Goal: Book appointment/travel/reservation

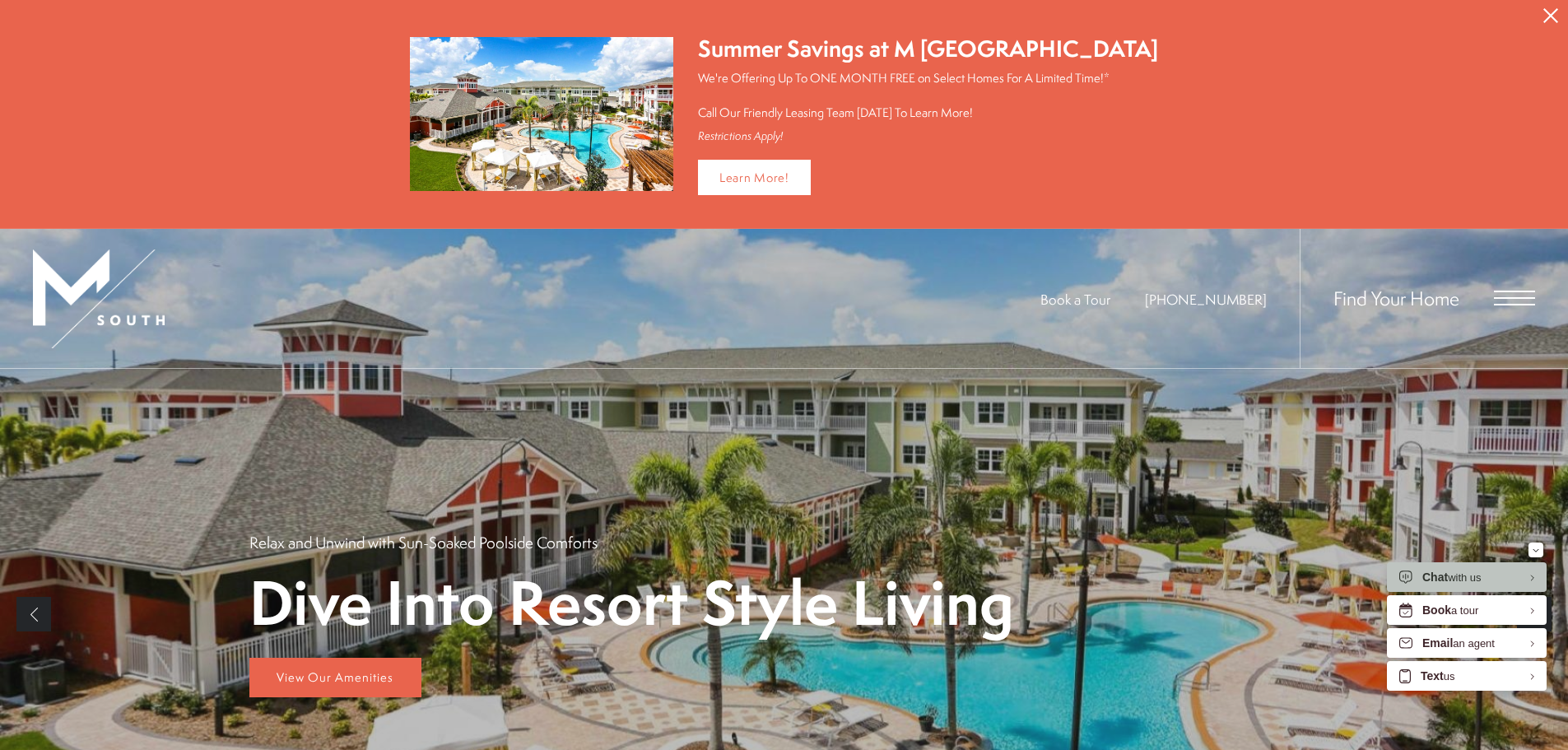
click at [1491, 292] on div "Find Your Home" at bounding box center [1417, 299] width 235 height 139
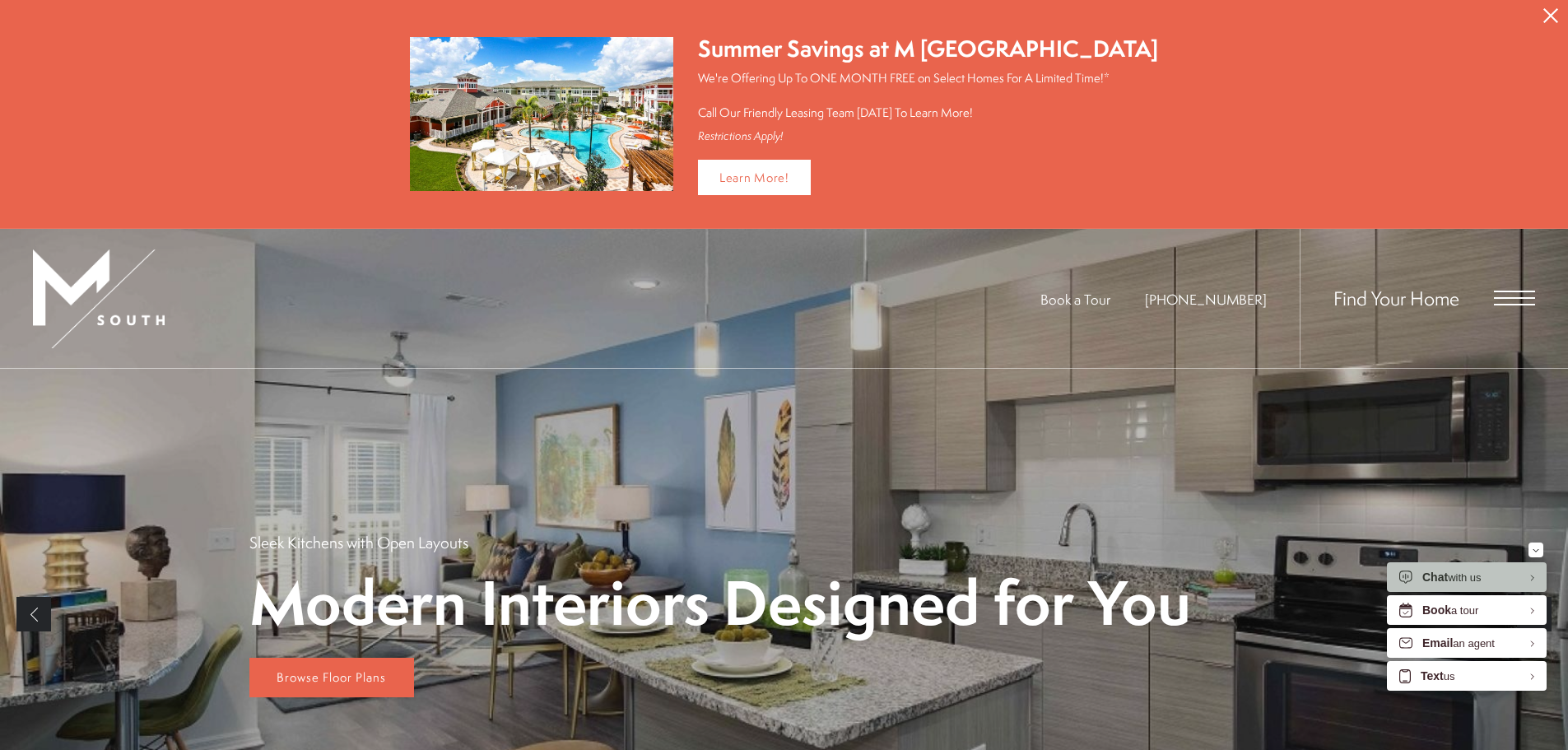
click at [1512, 304] on span "Open Menu" at bounding box center [1515, 305] width 41 height 2
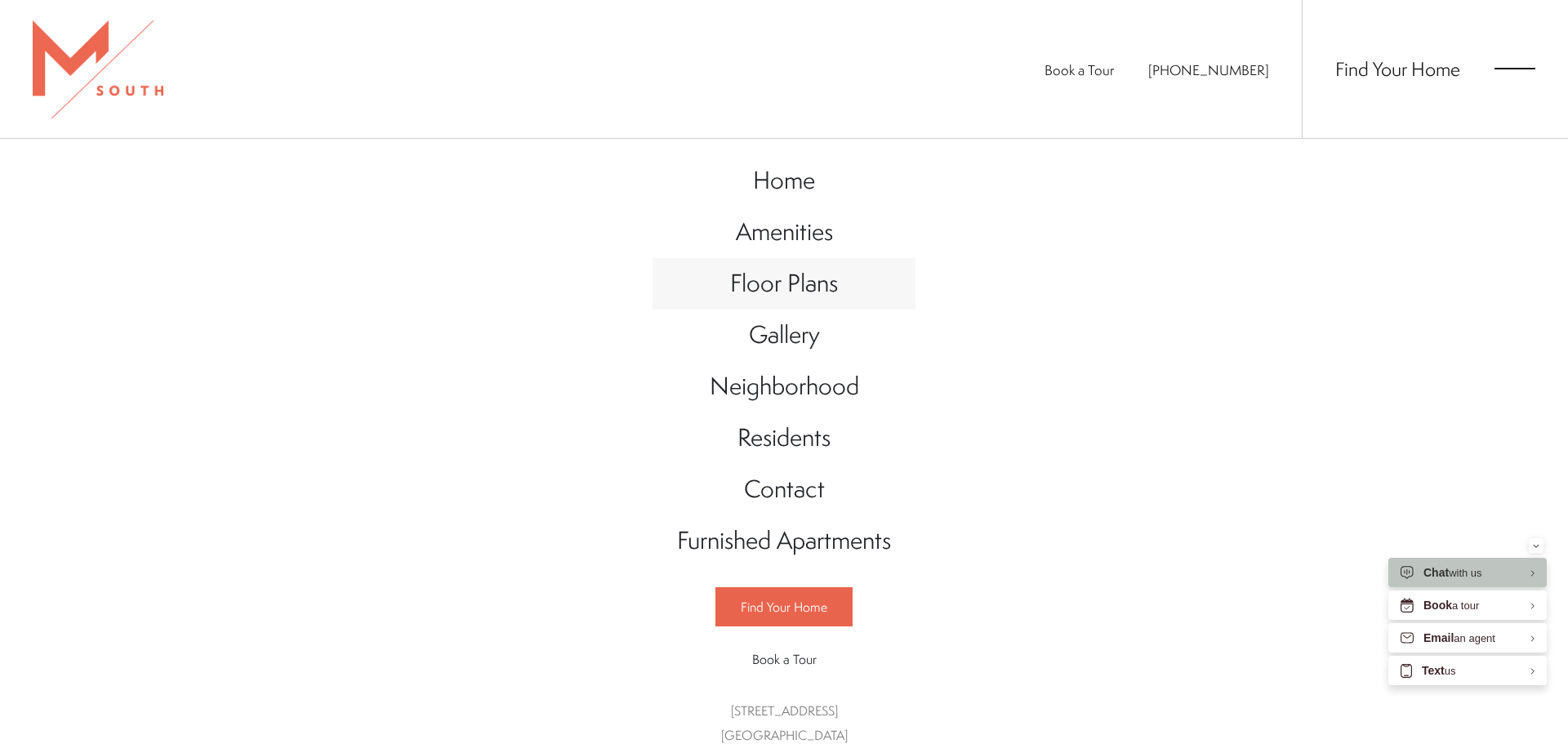
click at [752, 275] on span "Floor Plans" at bounding box center [784, 283] width 108 height 33
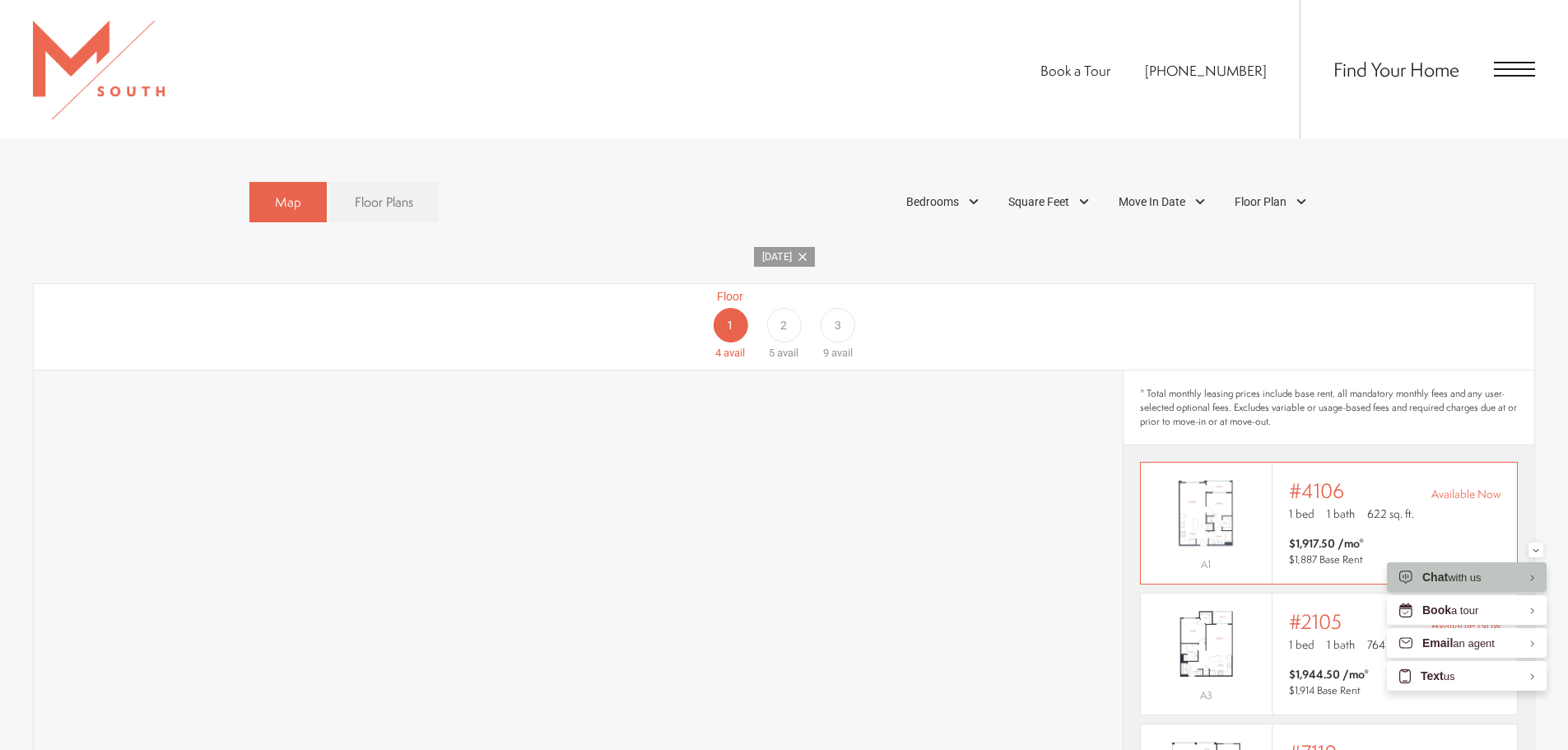
scroll to position [1065, 0]
click at [789, 309] on div "2" at bounding box center [784, 326] width 34 height 34
click at [826, 313] on div "3" at bounding box center [838, 326] width 34 height 34
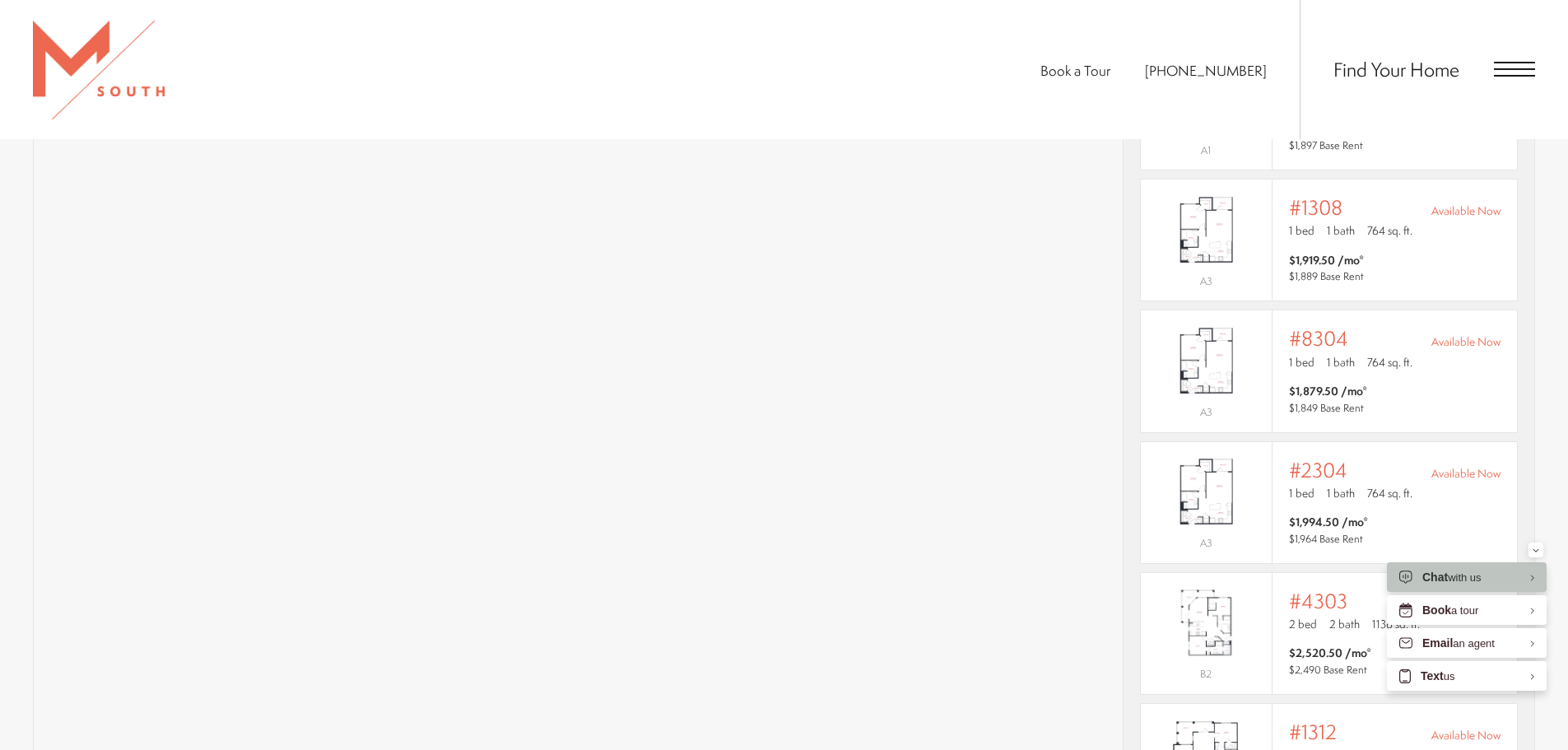
scroll to position [1477, 0]
click at [1220, 358] on img "View #8304" at bounding box center [1206, 364] width 131 height 83
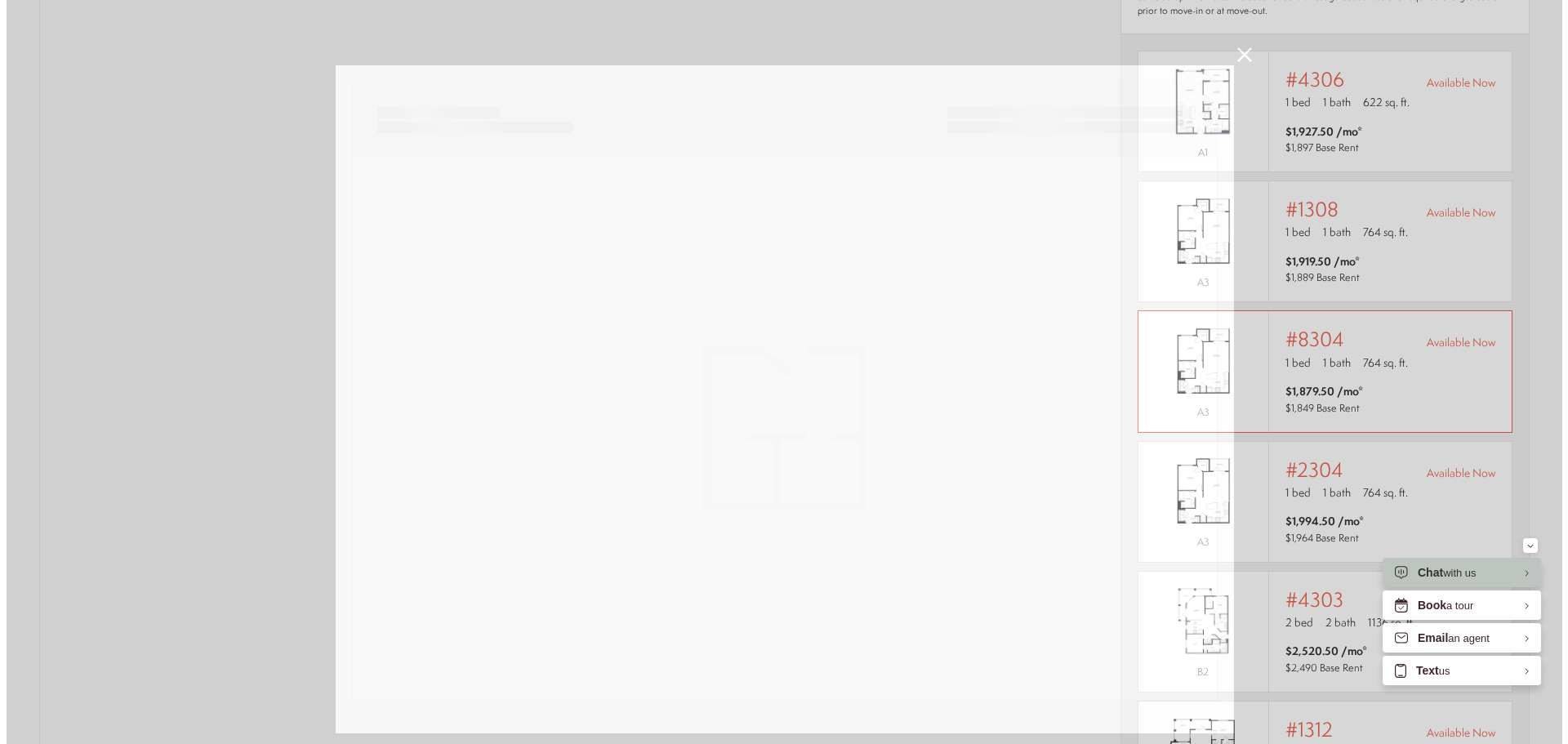
scroll to position [0, 0]
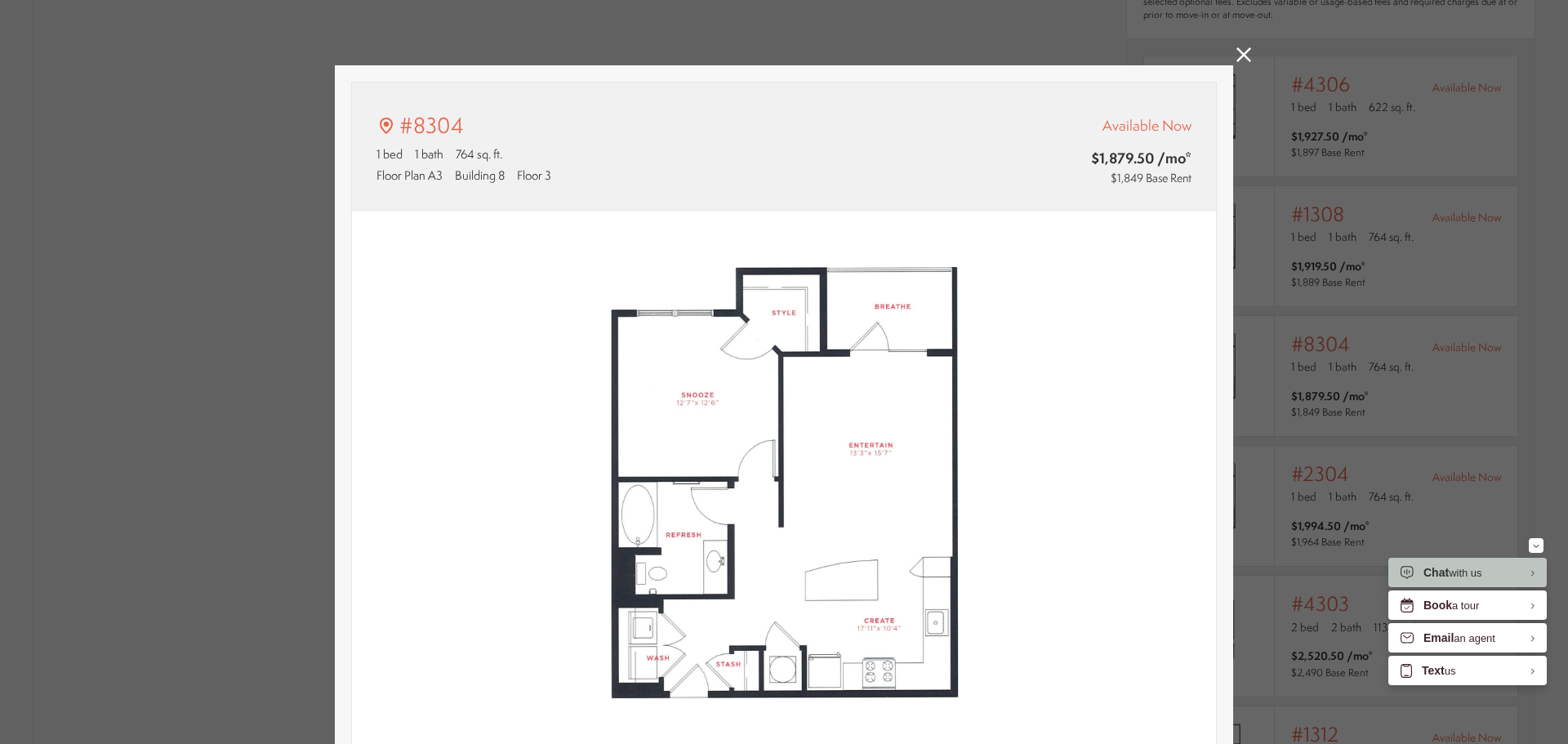
type input "**********"
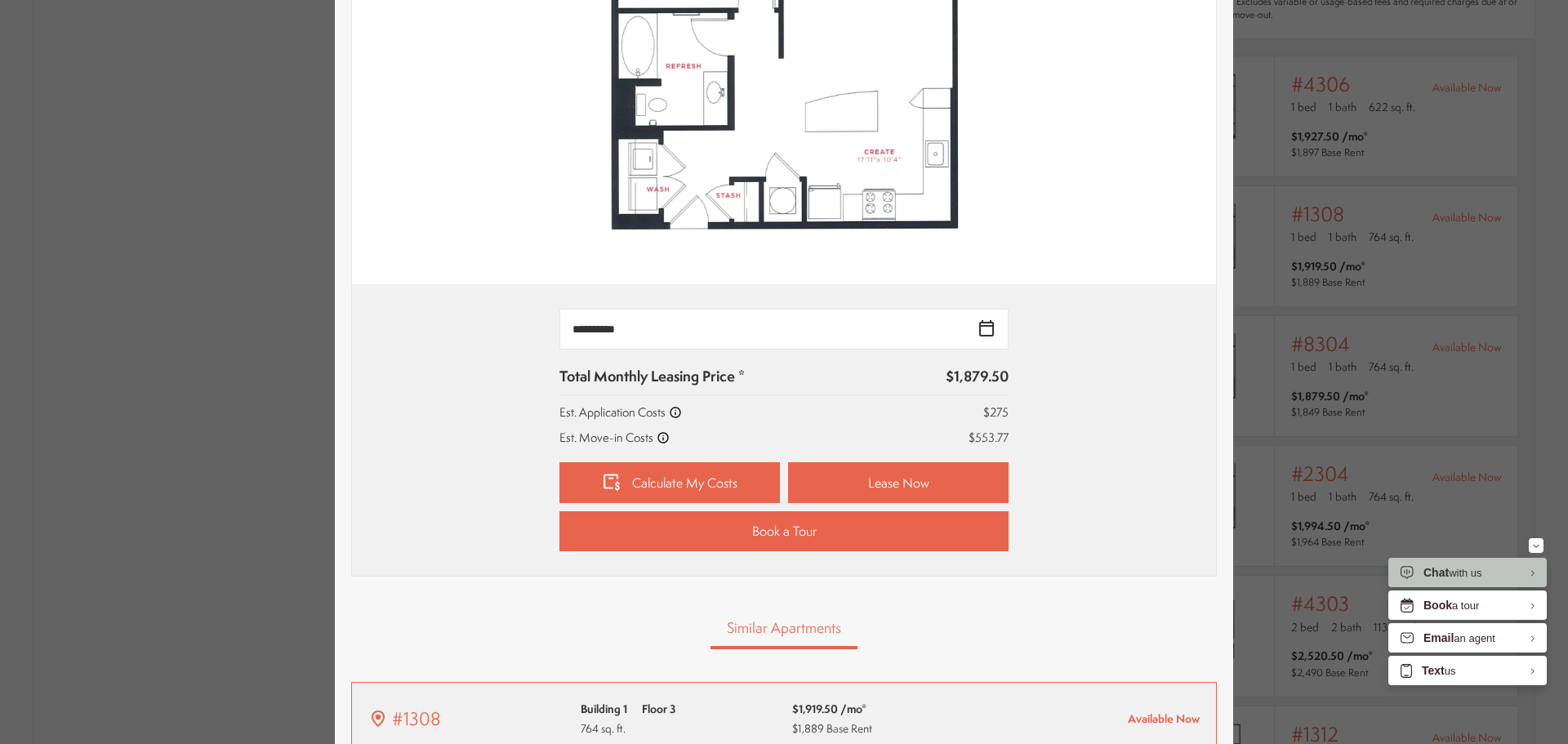
scroll to position [408, 0]
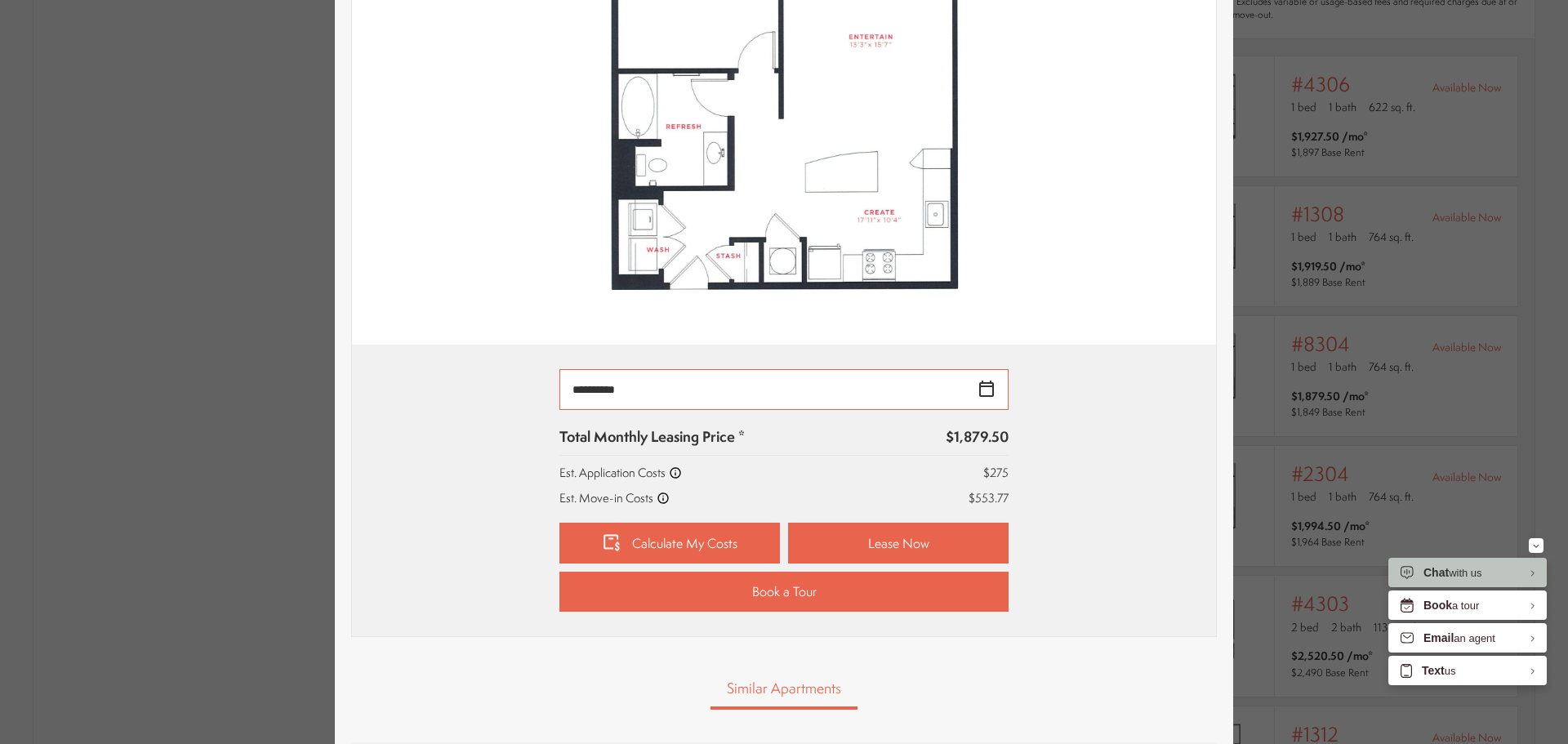
click at [995, 382] on input "**********" at bounding box center [784, 390] width 449 height 41
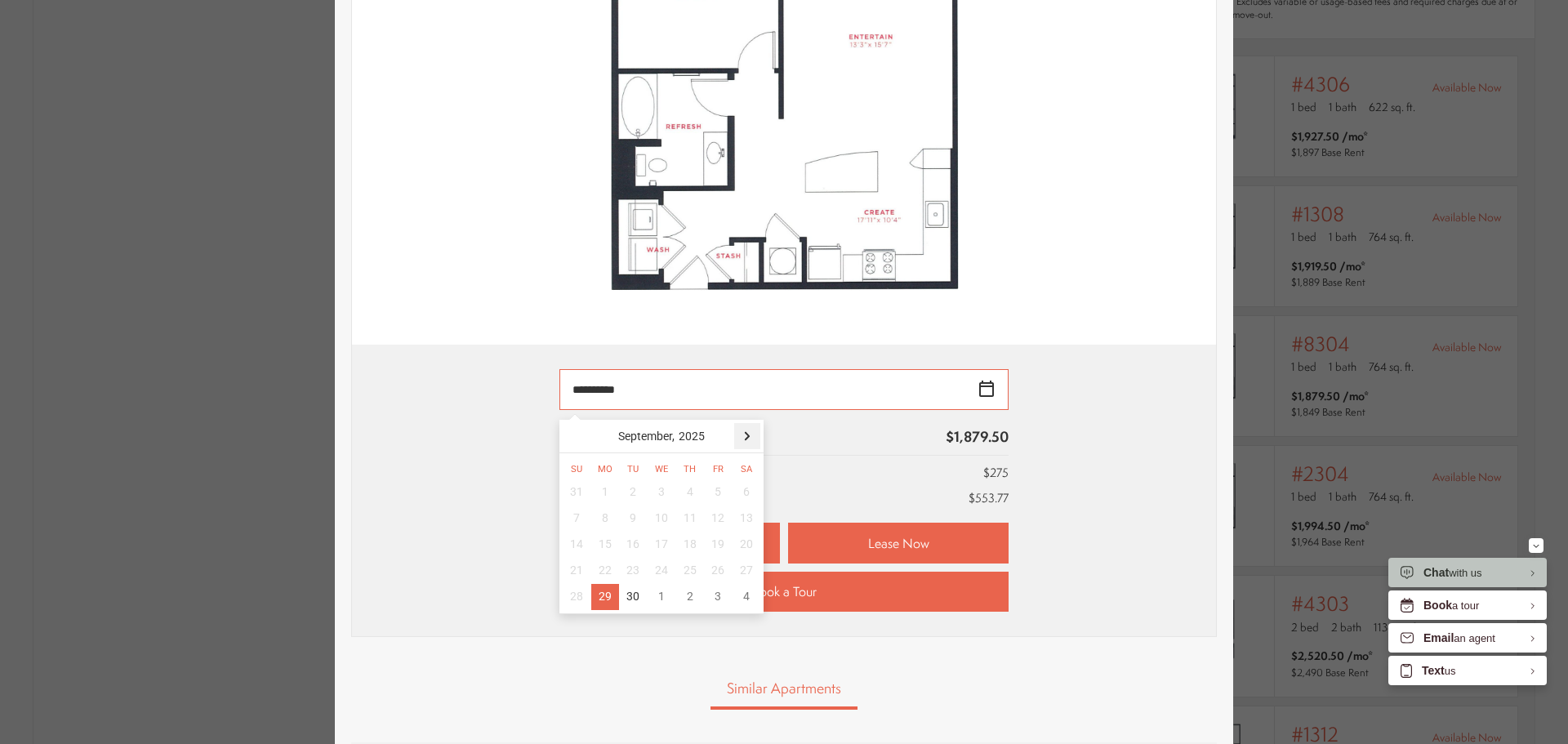
click at [742, 431] on div at bounding box center [747, 436] width 26 height 26
click at [742, 431] on nav "October, 2025" at bounding box center [661, 436] width 204 height 33
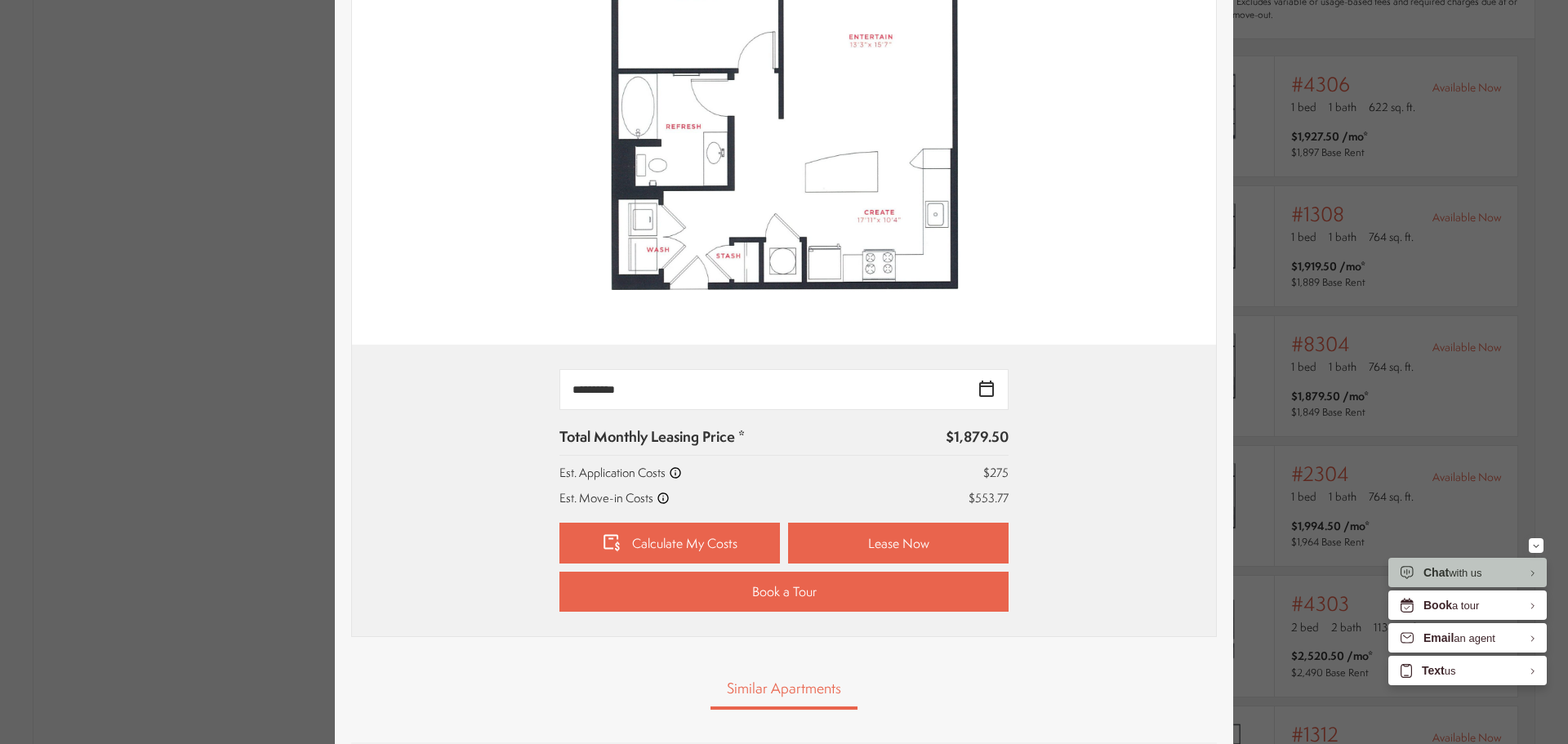
click at [530, 493] on div "**********" at bounding box center [784, 490] width 815 height 243
click at [1323, 196] on div "#8304 1 bed 1 bath 764 sq. ft. Floor Plan A3 Building 8 Floor 3 Available Now $…" at bounding box center [784, 372] width 1568 height 744
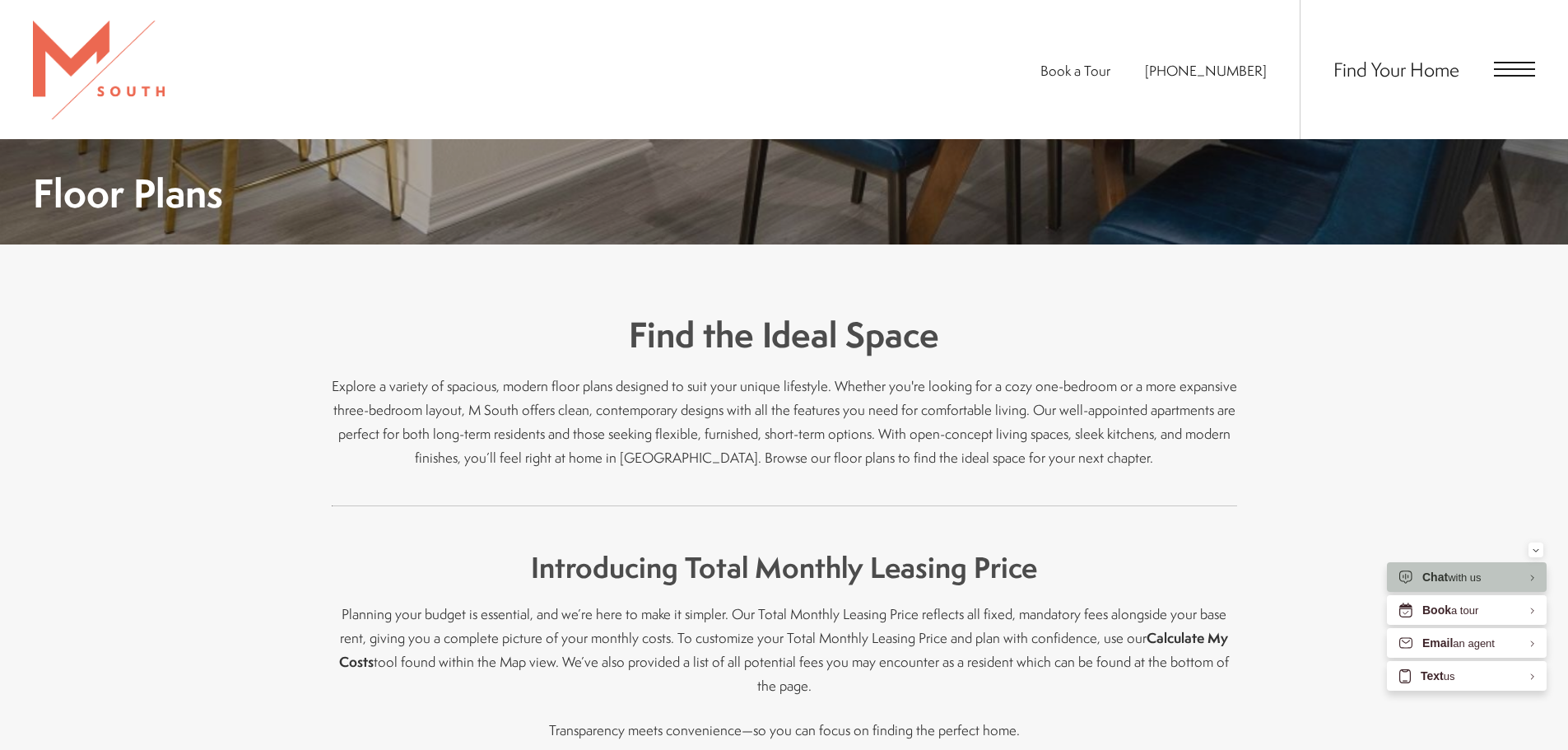
scroll to position [242, 0]
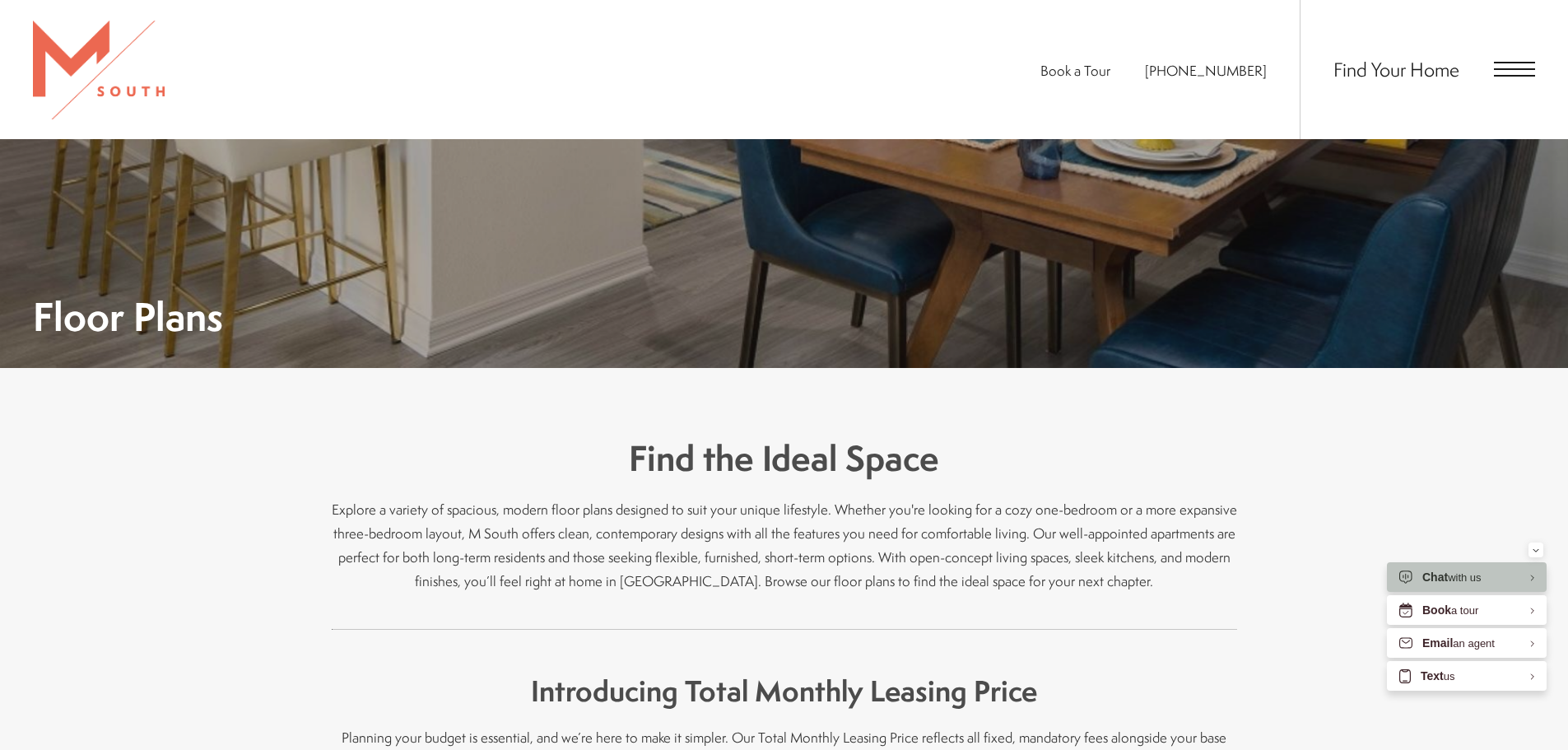
click at [1509, 77] on span "Open Menu" at bounding box center [1515, 76] width 41 height 2
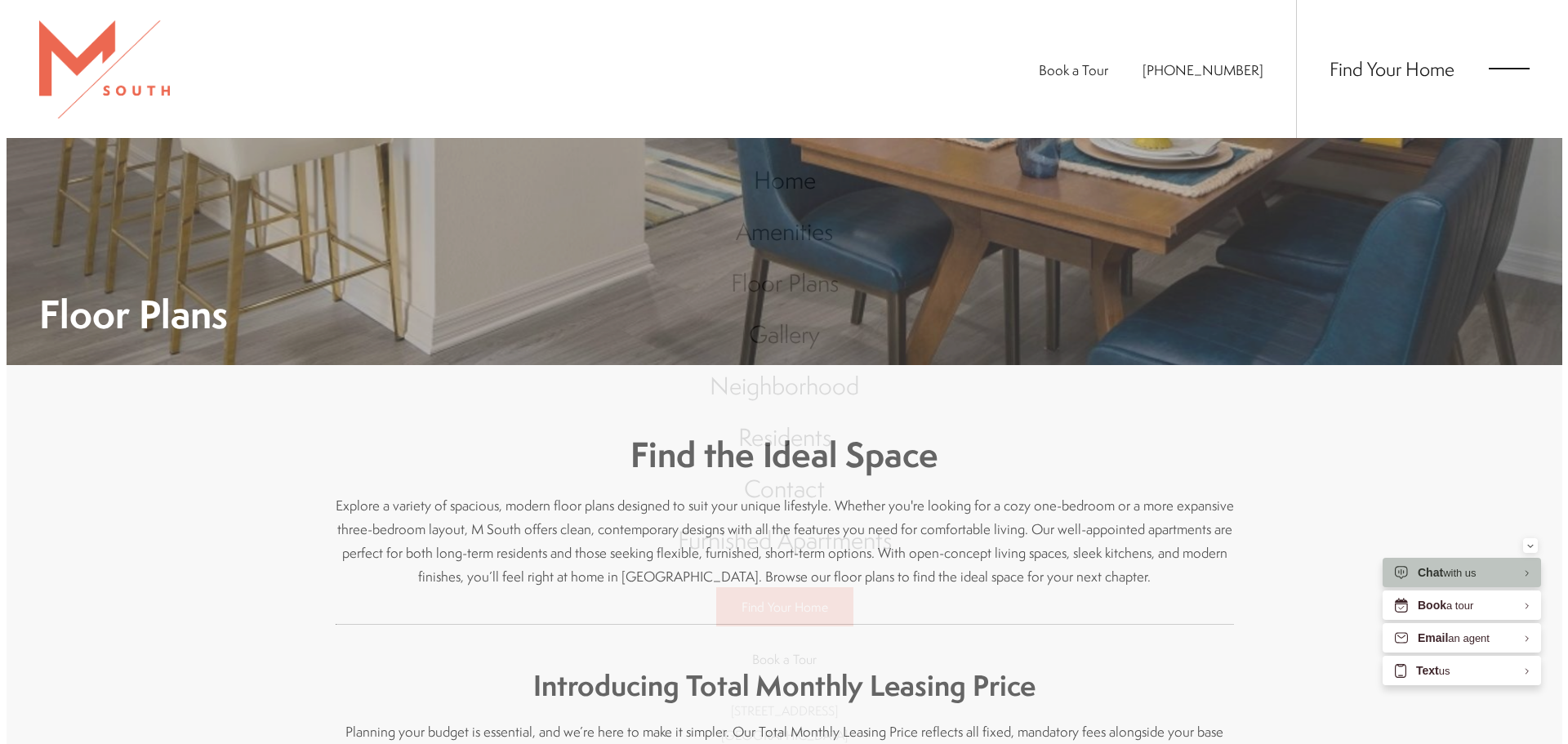
scroll to position [0, 0]
